Goal: Task Accomplishment & Management: Manage account settings

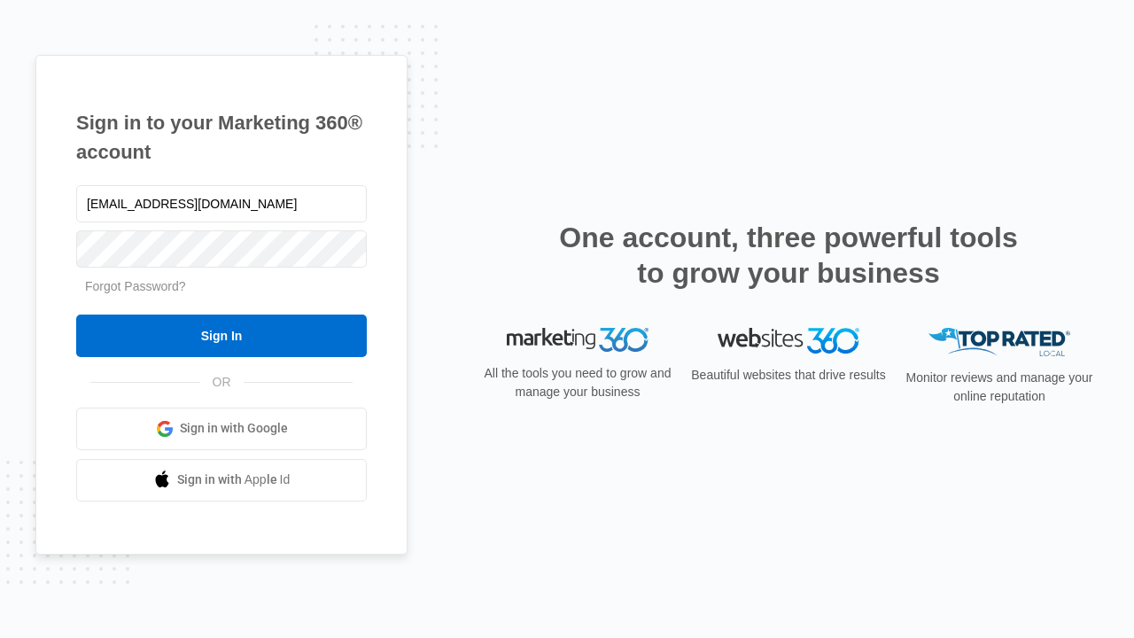
type input "[EMAIL_ADDRESS][DOMAIN_NAME]"
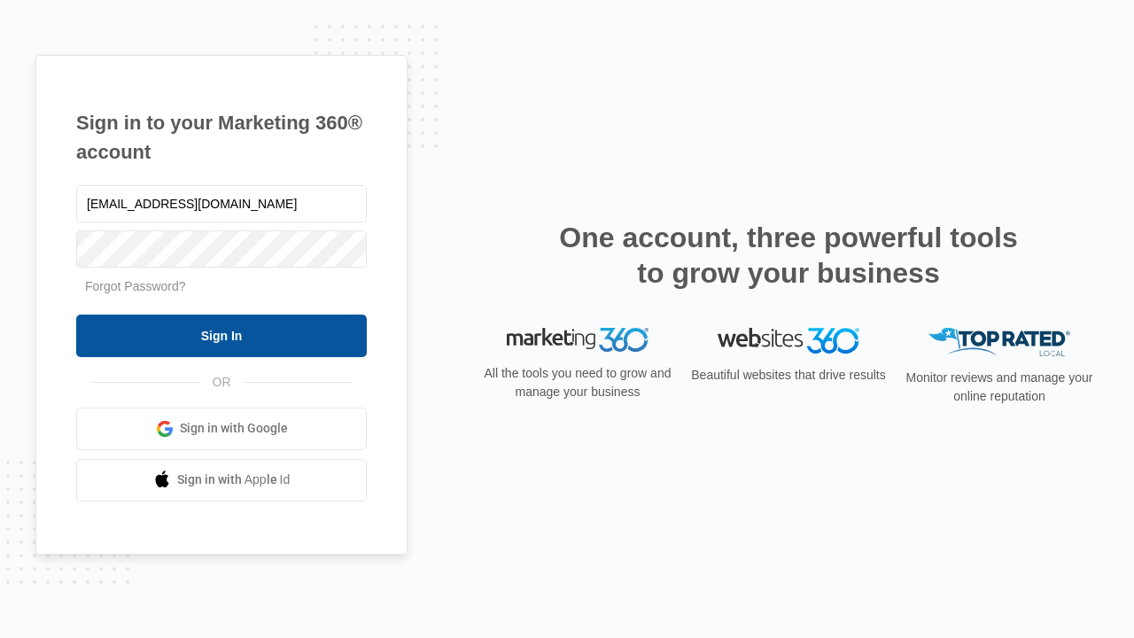
click at [221, 335] on input "Sign In" at bounding box center [221, 335] width 291 height 43
